Goal: Download file/media

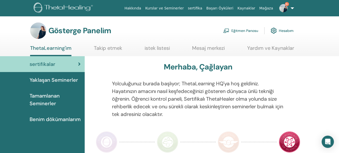
click at [245, 31] on font "Eğitmen Panosu" at bounding box center [244, 31] width 27 height 5
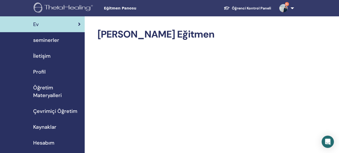
click at [53, 40] on span "seminerler" at bounding box center [46, 40] width 26 height 8
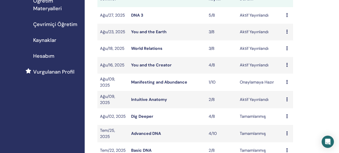
scroll to position [88, 0]
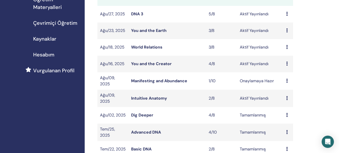
click at [164, 66] on link "You and the Creator" at bounding box center [151, 63] width 41 height 5
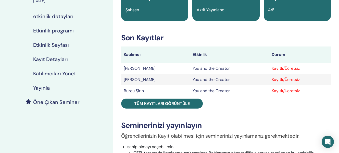
scroll to position [53, 0]
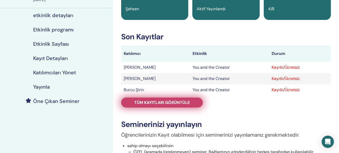
click at [187, 101] on span "Tüm kayıtları görüntüle" at bounding box center [162, 102] width 56 height 5
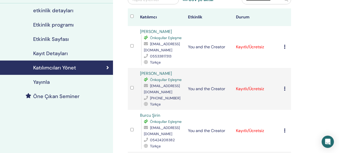
scroll to position [53, 0]
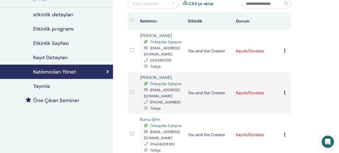
click at [285, 51] on icon at bounding box center [285, 51] width 2 height 4
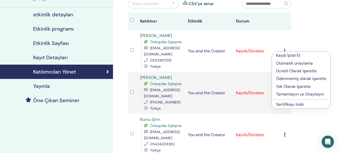
click at [290, 105] on link "Sertifikayı İndir" at bounding box center [290, 104] width 28 height 5
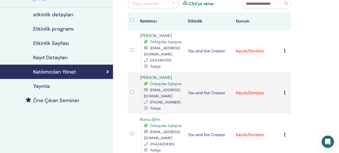
click at [285, 91] on icon at bounding box center [285, 93] width 2 height 4
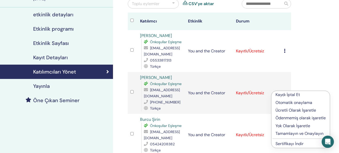
click at [291, 143] on link "Sertifikayı İndir" at bounding box center [290, 143] width 28 height 5
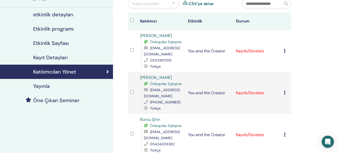
click at [283, 134] on td "Kaydı İptal Et Otomatik onaylama Ücretli Olarak İşaretle Ödenmemiş olarak işare…" at bounding box center [286, 135] width 10 height 42
click at [284, 134] on icon at bounding box center [285, 134] width 2 height 4
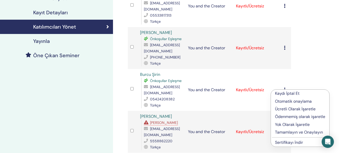
scroll to position [99, 0]
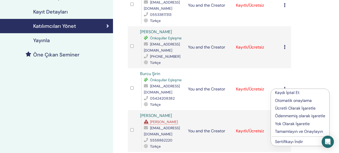
click at [285, 141] on link "Sertifikayı İndir" at bounding box center [289, 141] width 28 height 5
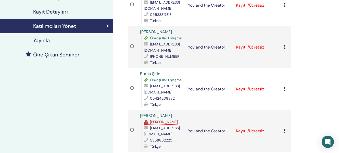
click at [285, 130] on icon at bounding box center [285, 131] width 2 height 4
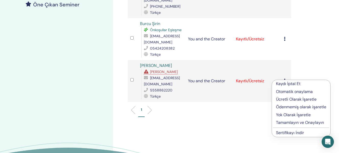
scroll to position [151, 0]
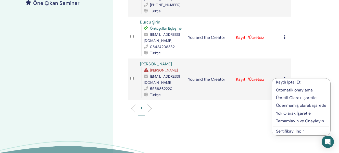
click at [292, 131] on link "Sertifikayı İndir" at bounding box center [290, 130] width 28 height 5
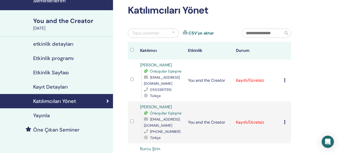
scroll to position [0, 0]
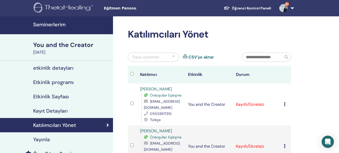
click at [58, 25] on h4 "Seminerlerim" at bounding box center [71, 24] width 77 height 6
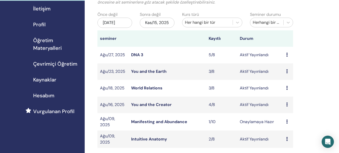
scroll to position [53, 0]
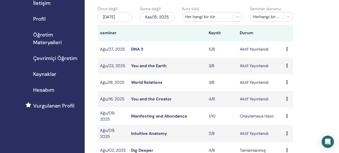
click at [159, 85] on link "World Relations" at bounding box center [146, 82] width 31 height 5
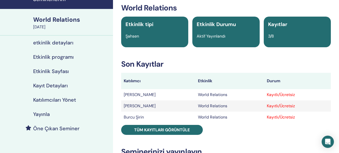
scroll to position [38, 0]
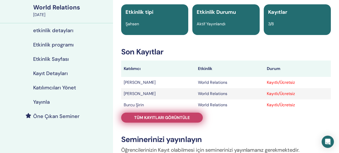
click at [169, 117] on span "Tüm kayıtları görüntüle" at bounding box center [162, 117] width 56 height 5
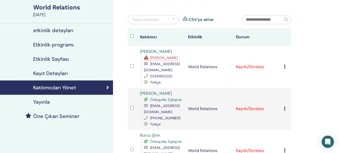
click at [284, 65] on icon at bounding box center [285, 67] width 2 height 4
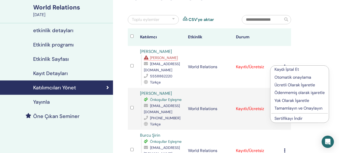
click at [295, 118] on link "Sertifikayı İndir" at bounding box center [289, 118] width 28 height 5
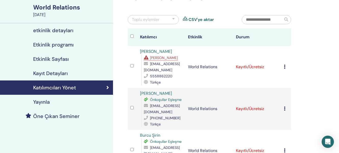
click at [285, 109] on icon at bounding box center [285, 108] width 2 height 4
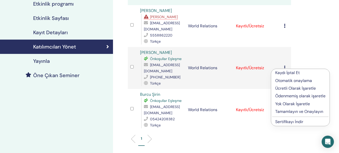
scroll to position [80, 0]
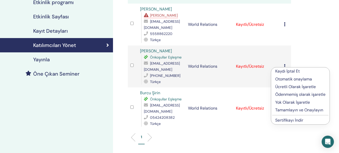
click at [284, 120] on link "Sertifikayı İndir" at bounding box center [289, 119] width 28 height 5
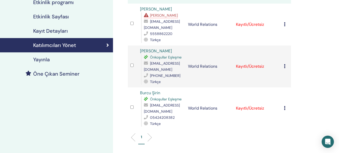
click at [285, 108] on icon at bounding box center [285, 108] width 2 height 4
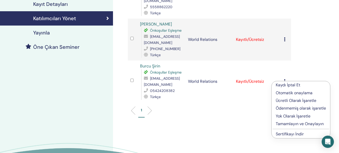
scroll to position [109, 0]
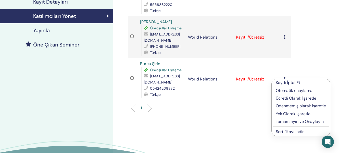
click at [288, 131] on link "Sertifikayı İndir" at bounding box center [290, 131] width 28 height 5
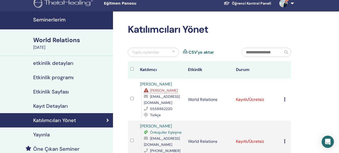
scroll to position [0, 0]
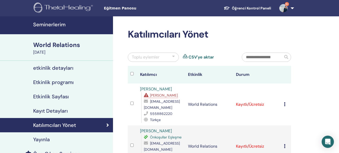
click at [57, 24] on h4 "Seminerlerim" at bounding box center [71, 24] width 77 height 6
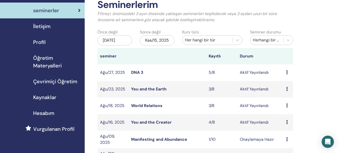
scroll to position [48, 0]
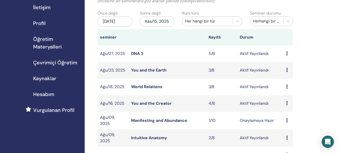
click at [162, 73] on link "You and the Earth" at bounding box center [148, 69] width 35 height 5
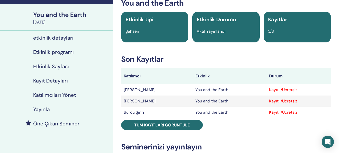
scroll to position [33, 0]
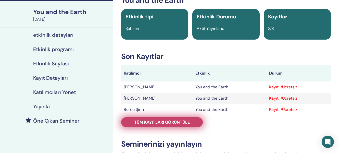
click at [183, 123] on span "Tüm kayıtları görüntüle" at bounding box center [162, 121] width 56 height 5
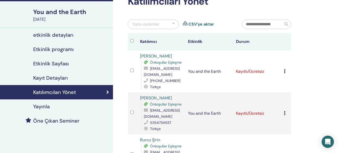
click at [285, 72] on icon at bounding box center [285, 71] width 2 height 4
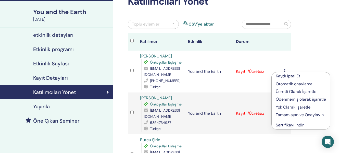
click at [297, 125] on link "Sertifikayı İndir" at bounding box center [290, 124] width 28 height 5
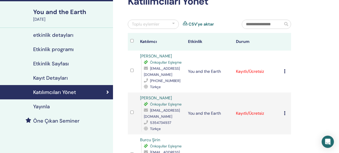
click at [285, 112] on icon at bounding box center [285, 113] width 2 height 4
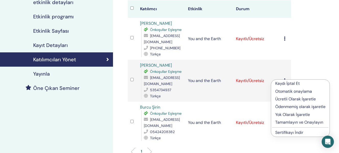
scroll to position [74, 0]
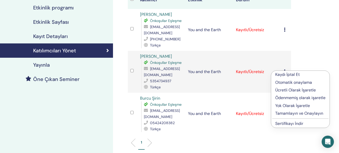
click at [286, 124] on link "Sertifikayı İndir" at bounding box center [289, 123] width 28 height 5
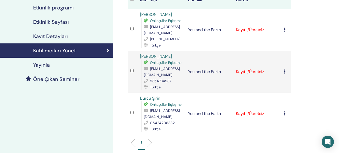
click at [285, 113] on icon at bounding box center [285, 113] width 2 height 4
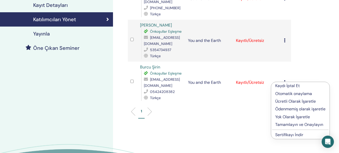
scroll to position [107, 0]
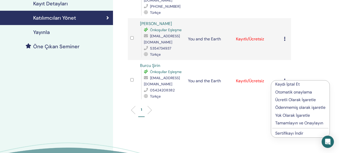
click at [298, 132] on link "Sertifikayı İndir" at bounding box center [289, 132] width 28 height 5
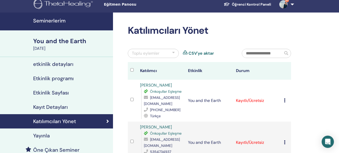
scroll to position [0, 0]
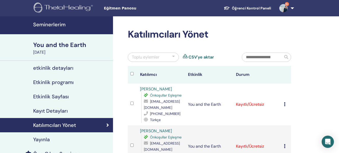
click at [59, 24] on h4 "Seminerlerim" at bounding box center [71, 24] width 77 height 6
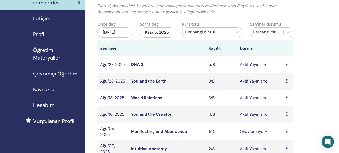
scroll to position [47, 0]
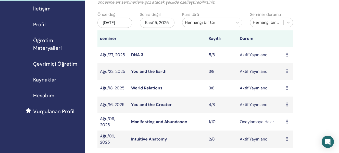
click at [140, 57] on link "DNA 3" at bounding box center [137, 54] width 12 height 5
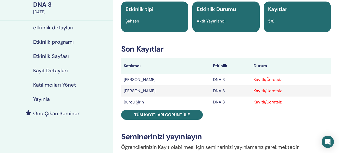
scroll to position [47, 0]
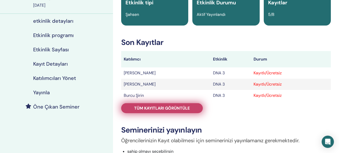
click at [186, 108] on span "Tüm kayıtları görüntüle" at bounding box center [162, 107] width 56 height 5
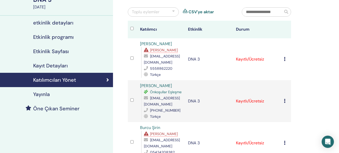
scroll to position [44, 0]
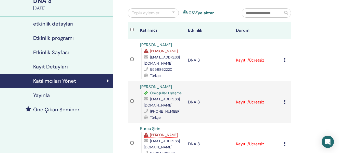
click at [284, 60] on td "Kaydı İptal Et Otomatik onaylama Ücretli Olarak İşaretle Ödenmemiş olarak işare…" at bounding box center [286, 60] width 10 height 42
click at [285, 60] on icon at bounding box center [285, 60] width 2 height 4
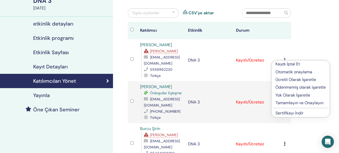
click at [295, 112] on link "Sertifikayı İndir" at bounding box center [290, 112] width 28 height 5
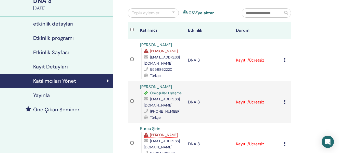
click at [285, 103] on icon at bounding box center [285, 102] width 2 height 4
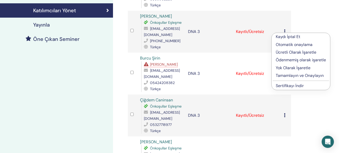
scroll to position [114, 0]
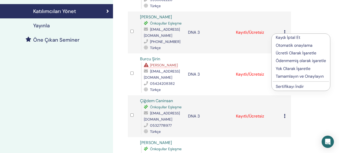
click at [291, 86] on link "Sertifikayı İndir" at bounding box center [290, 86] width 28 height 5
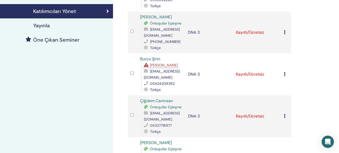
click at [285, 75] on icon at bounding box center [285, 74] width 2 height 4
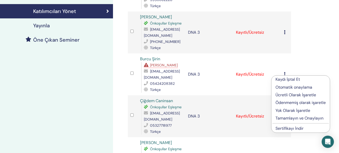
click at [284, 127] on link "Sertifikayı İndir" at bounding box center [290, 128] width 28 height 5
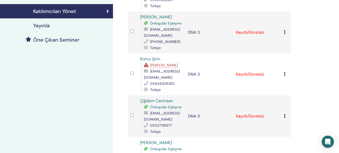
click at [286, 116] on div "Kaydı İptal Et Otomatik onaylama Ücretli Olarak İşaretle Ödenmemiş olarak işare…" at bounding box center [286, 116] width 5 height 6
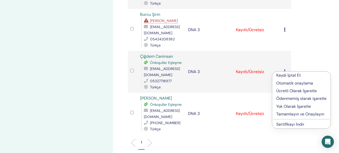
scroll to position [164, 0]
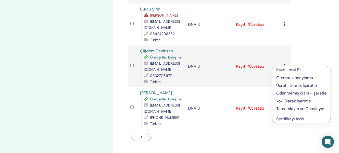
click at [289, 121] on link "Sertifikayı İndir" at bounding box center [290, 118] width 28 height 5
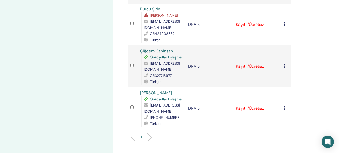
click at [286, 109] on div "Kaydı İptal Et Otomatik onaylama Ücretli Olarak İşaretle Ödenmemiş olarak işare…" at bounding box center [286, 108] width 5 height 6
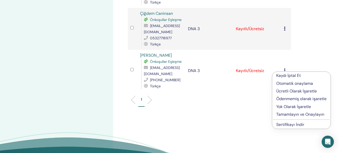
scroll to position [204, 0]
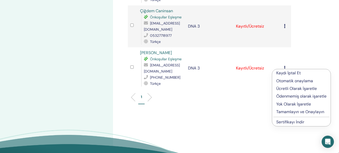
click at [294, 123] on link "Sertifikayı İndir" at bounding box center [290, 121] width 28 height 5
